Goal: Task Accomplishment & Management: Use online tool/utility

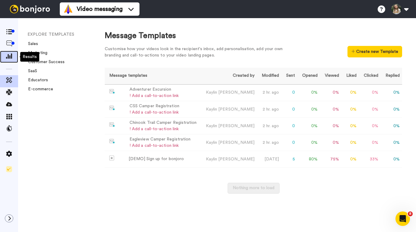
click at [10, 57] on icon at bounding box center [9, 55] width 6 height 5
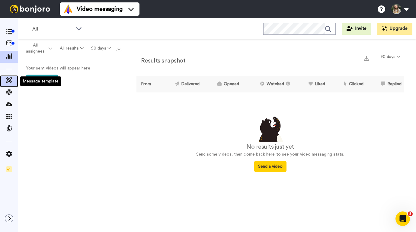
click at [10, 81] on icon at bounding box center [9, 80] width 6 height 6
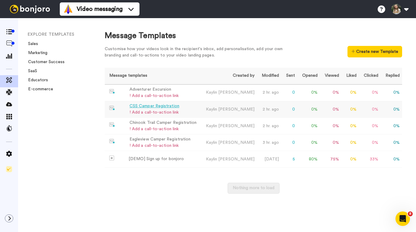
click at [138, 108] on div "CSS Camper Registration" at bounding box center [154, 106] width 50 height 6
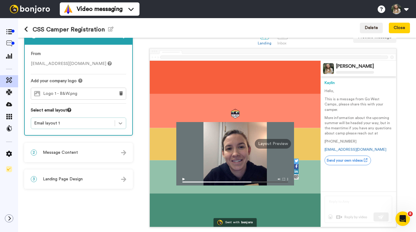
scroll to position [22, 0]
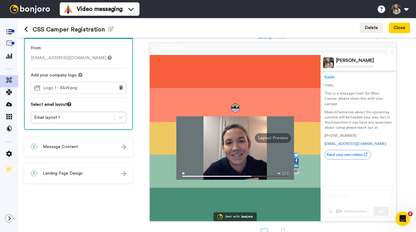
click at [87, 176] on div "3 Landing Page Design" at bounding box center [78, 173] width 107 height 18
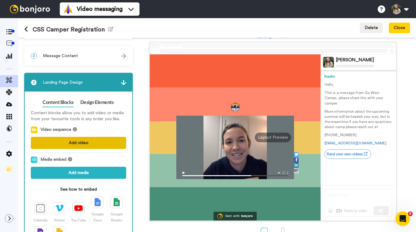
scroll to position [0, 0]
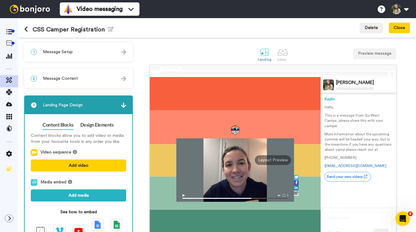
click at [64, 78] on span "Message Content" at bounding box center [60, 78] width 35 height 6
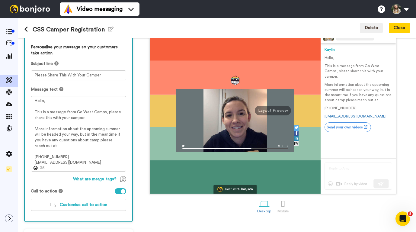
scroll to position [71, 0]
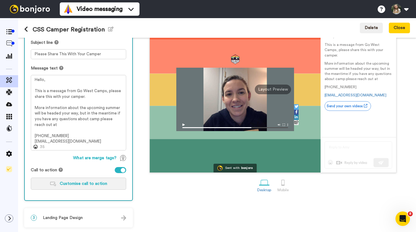
click at [74, 189] on button "Customise call to action" at bounding box center [78, 183] width 95 height 12
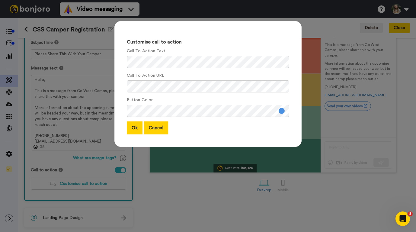
click at [154, 131] on button "Cancel" at bounding box center [156, 127] width 24 height 13
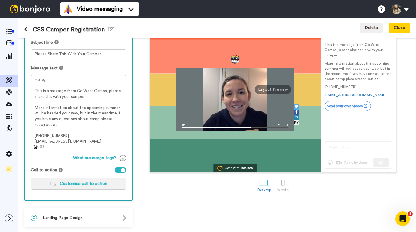
scroll to position [0, 0]
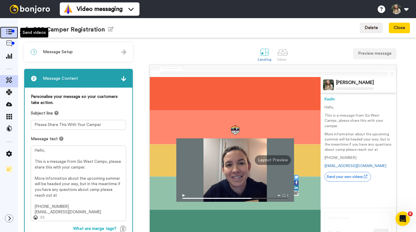
click at [11, 31] on div at bounding box center [12, 31] width 3 height 3
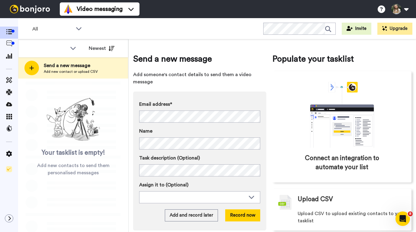
click at [60, 50] on div at bounding box center [50, 48] width 34 height 6
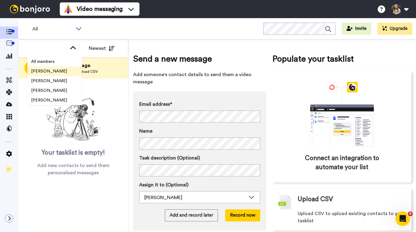
click at [54, 69] on span "[PERSON_NAME]" at bounding box center [48, 71] width 43 height 6
